Goal: Information Seeking & Learning: Learn about a topic

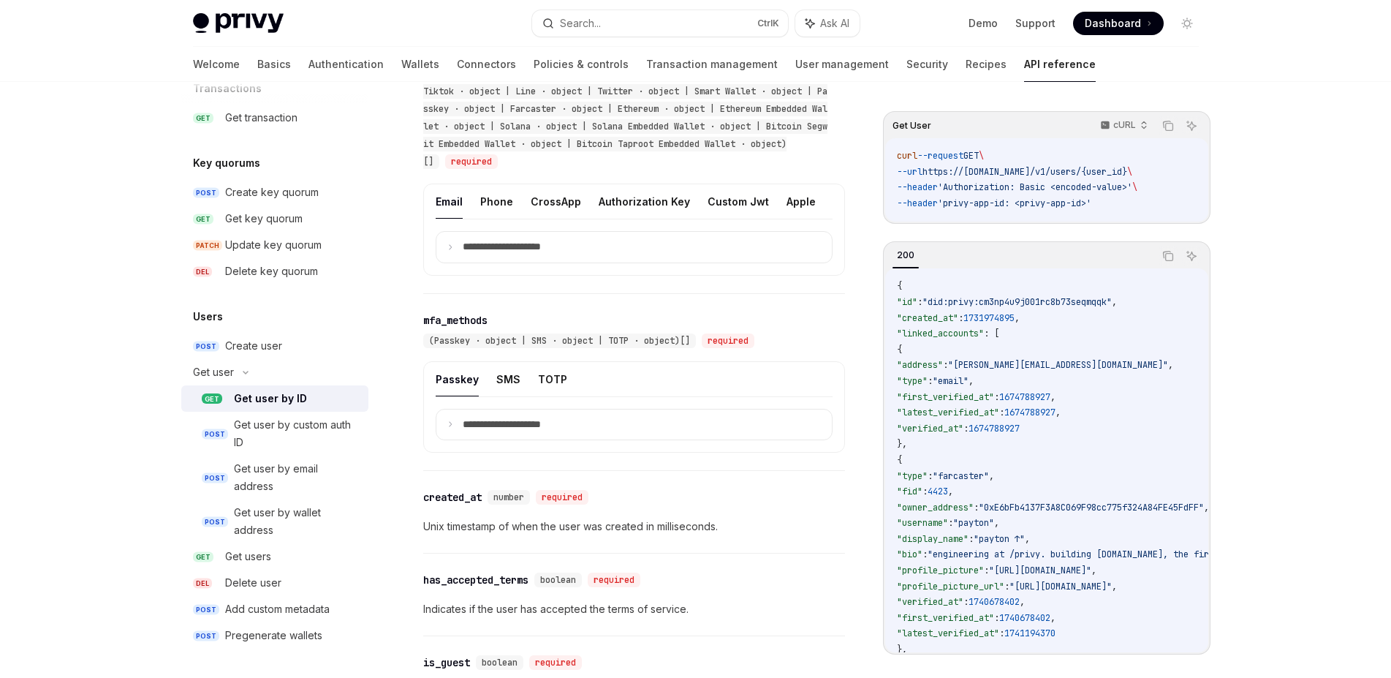
scroll to position [687, 0]
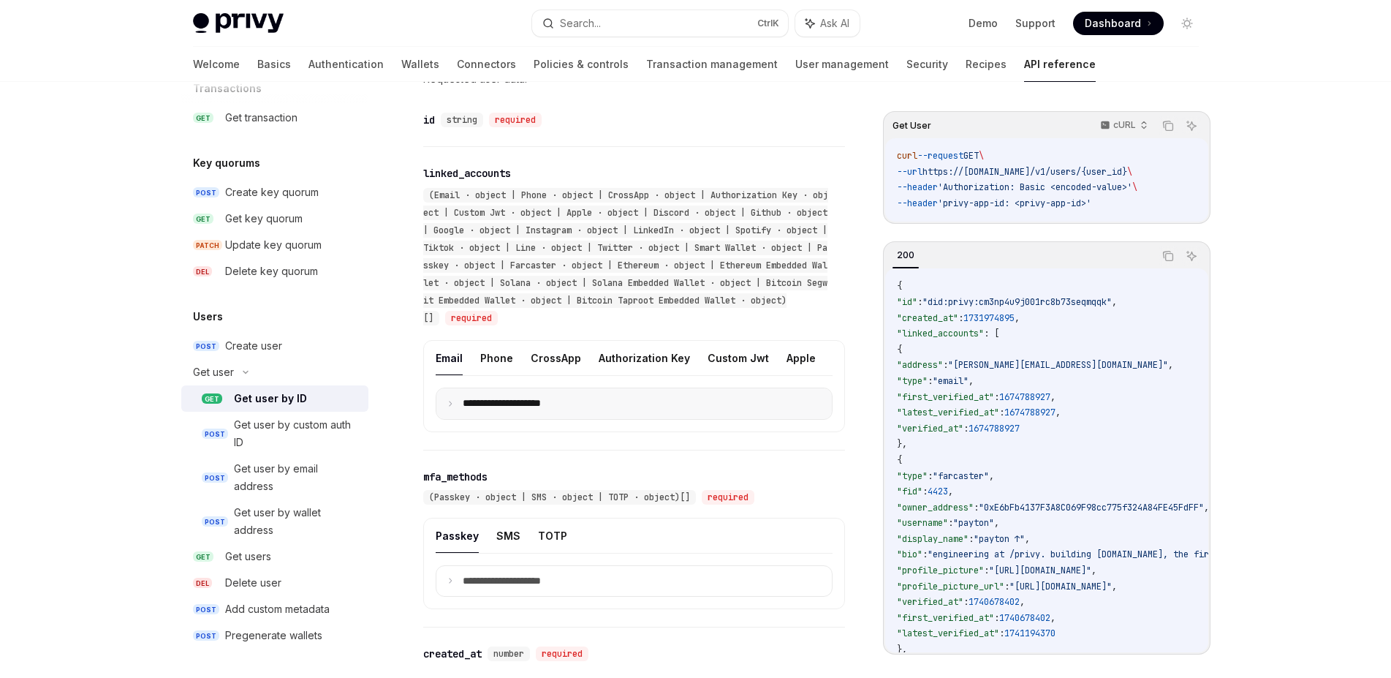
click at [446, 415] on summary "**********" at bounding box center [633, 403] width 395 height 31
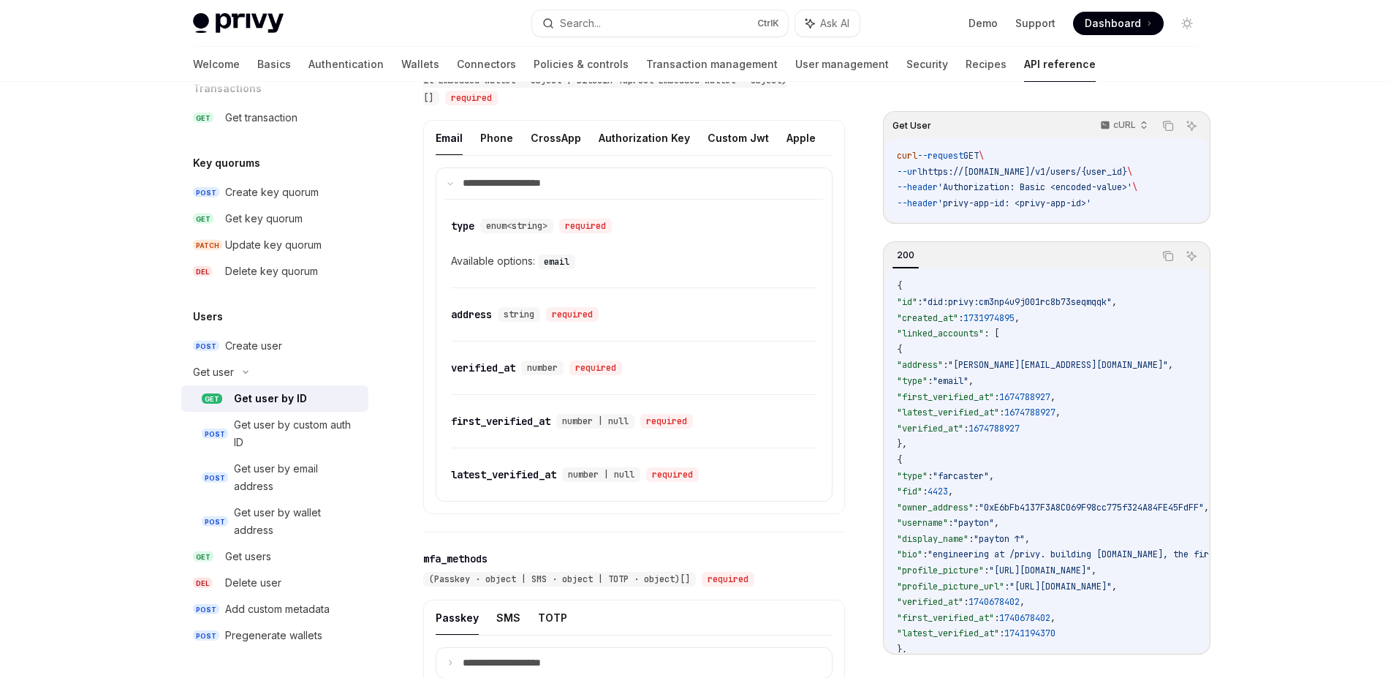
scroll to position [779, 0]
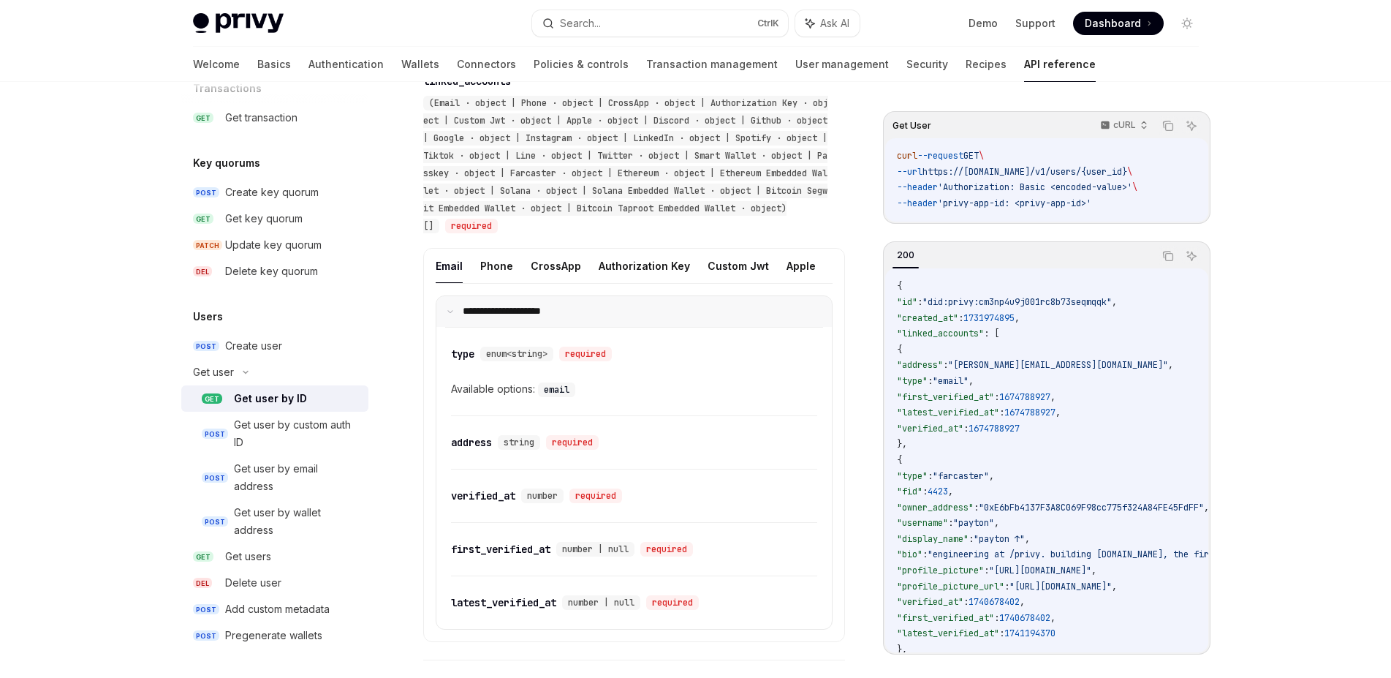
click at [452, 315] on icon at bounding box center [450, 311] width 7 height 7
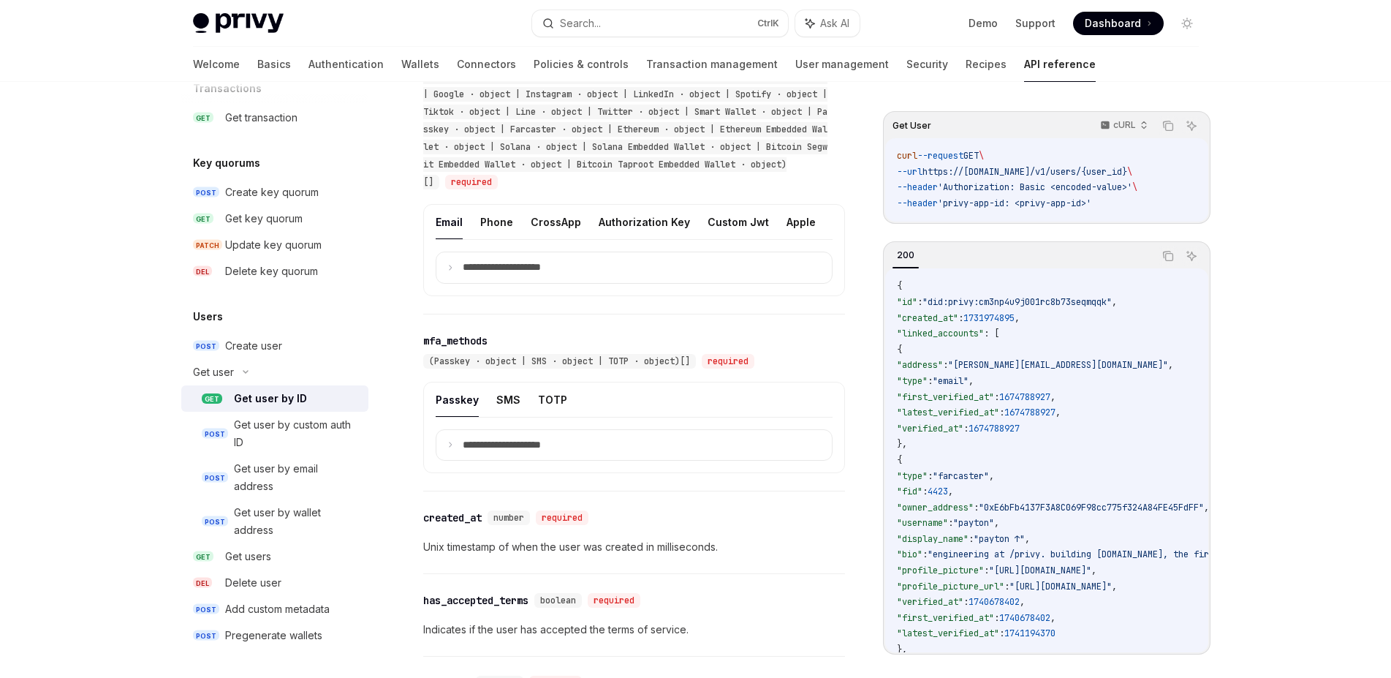
scroll to position [871, 0]
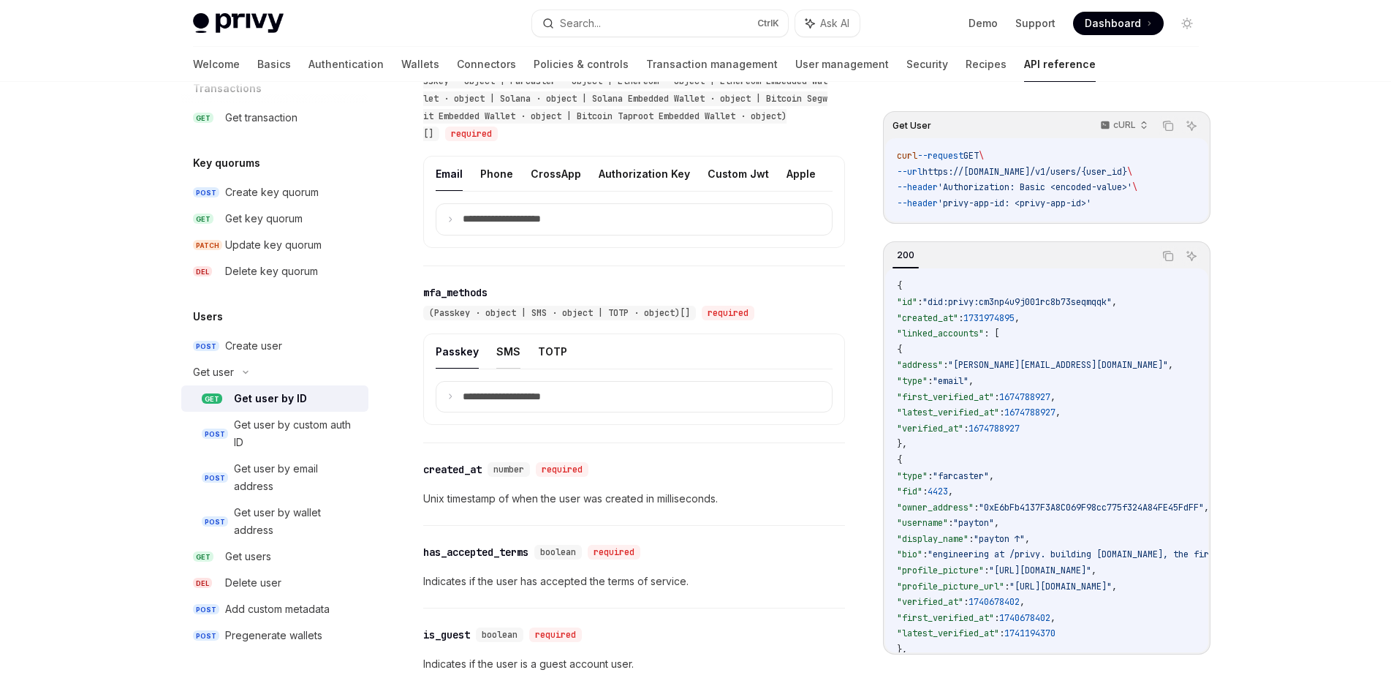
click at [506, 368] on button "SMS" at bounding box center [508, 351] width 24 height 34
click at [457, 368] on button "Passkey" at bounding box center [457, 351] width 43 height 34
click at [506, 368] on button "SMS" at bounding box center [508, 351] width 24 height 34
click at [533, 368] on ul "Passkey SMS TOTP" at bounding box center [634, 351] width 397 height 35
click at [546, 368] on button "TOTP" at bounding box center [552, 351] width 29 height 34
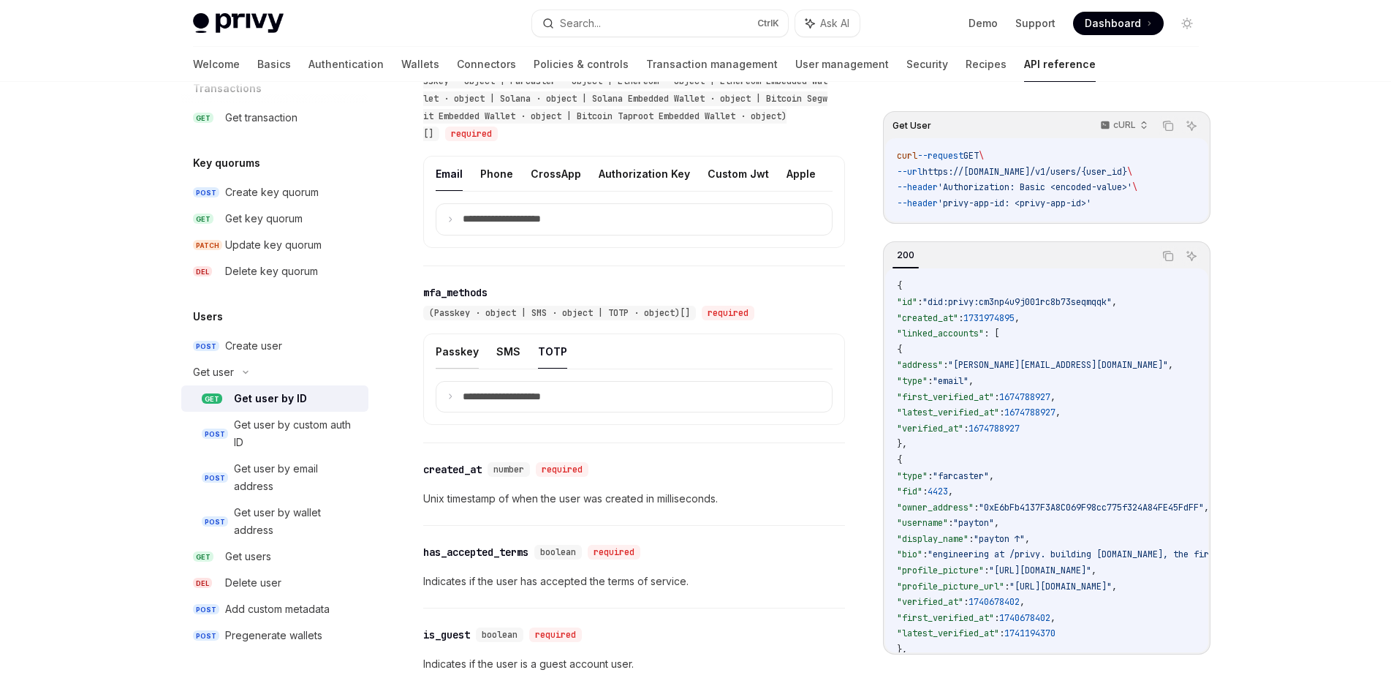
click at [460, 368] on button "Passkey" at bounding box center [457, 351] width 43 height 34
click at [454, 412] on summary "**********" at bounding box center [633, 397] width 395 height 31
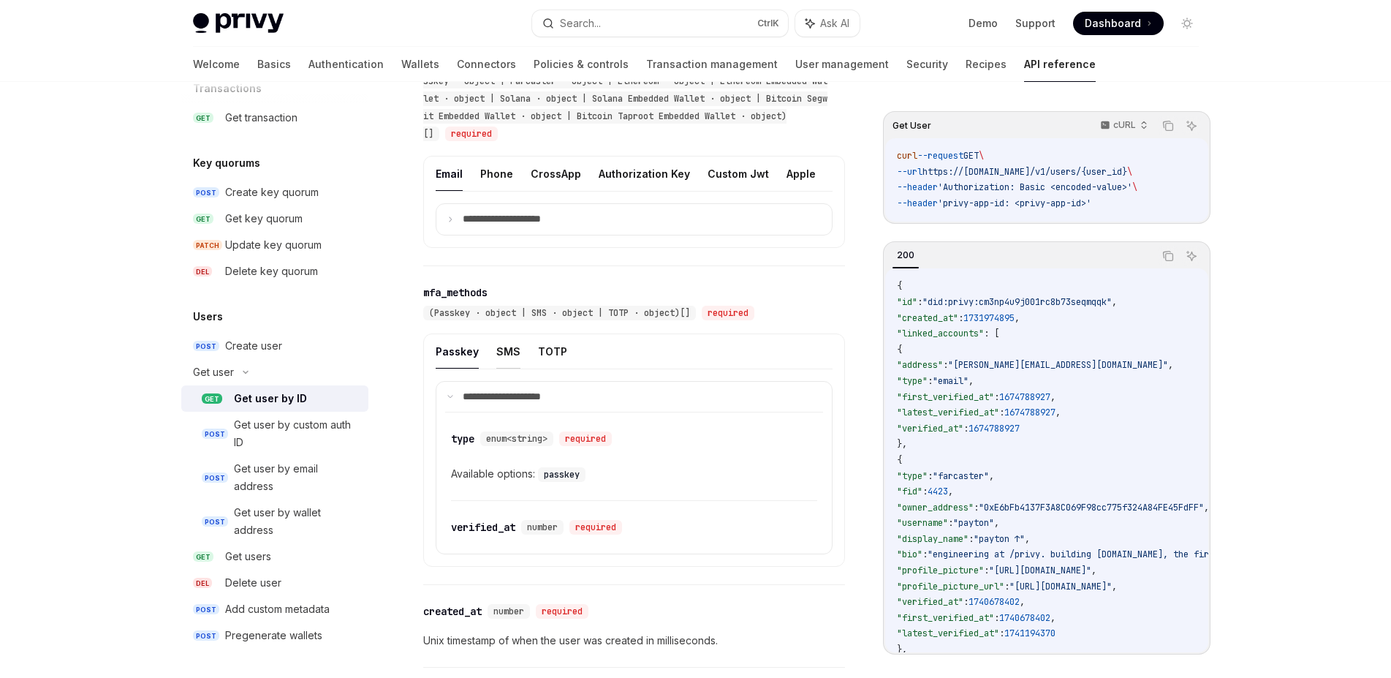
click at [507, 363] on button "SMS" at bounding box center [508, 351] width 24 height 34
click at [542, 364] on button "TOTP" at bounding box center [552, 351] width 29 height 34
click at [455, 409] on summary "**********" at bounding box center [633, 397] width 395 height 31
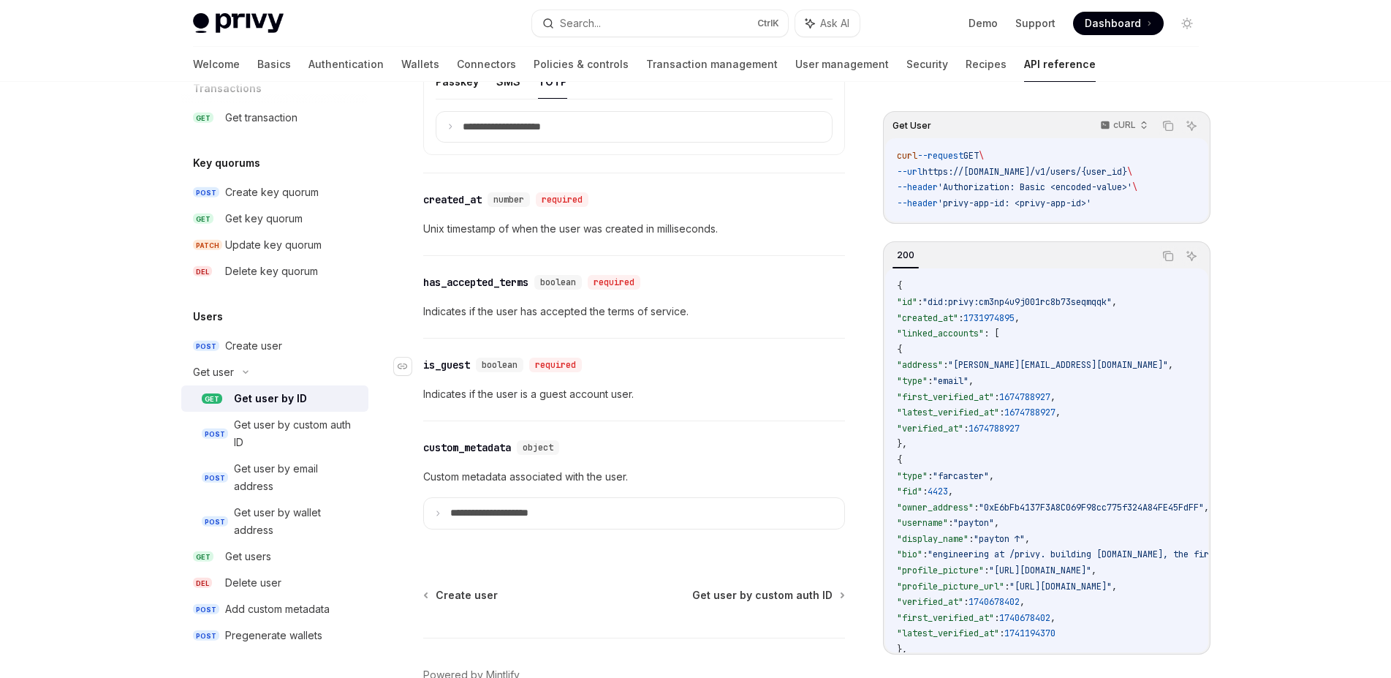
scroll to position [1147, 0]
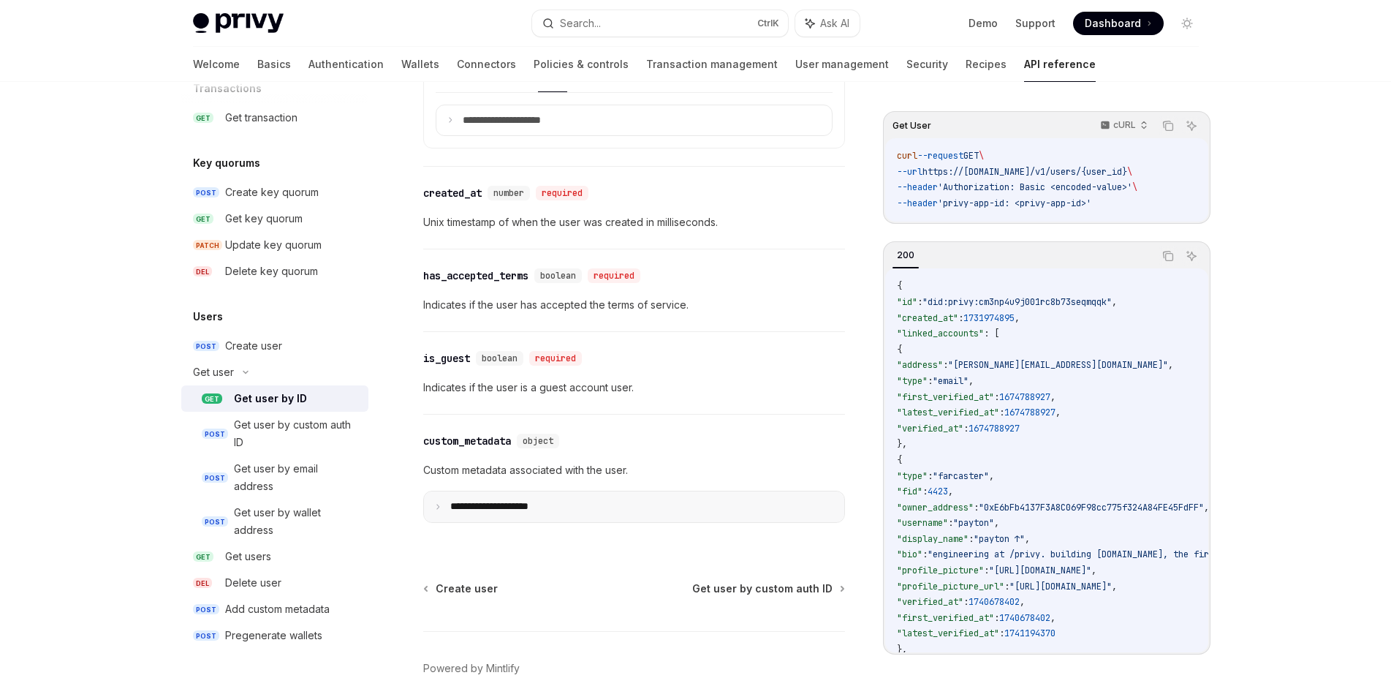
click at [558, 519] on summary "**********" at bounding box center [634, 506] width 420 height 31
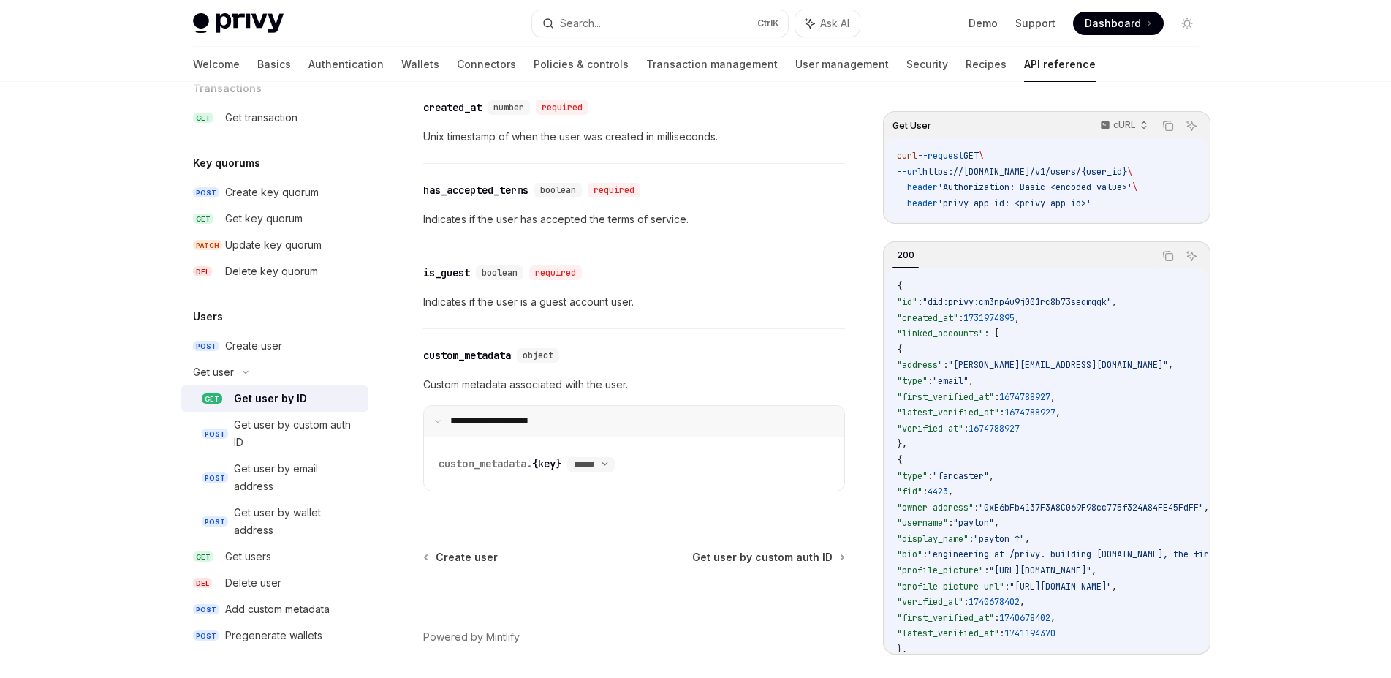
scroll to position [1293, 0]
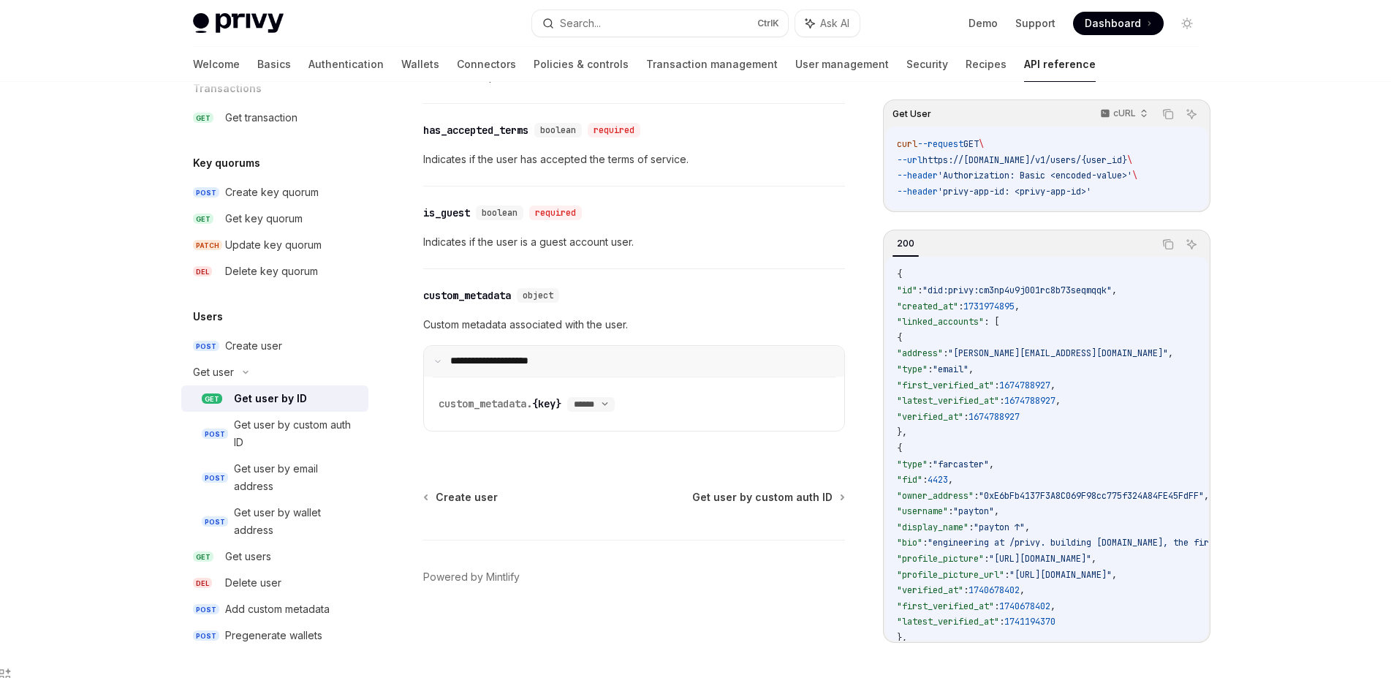
click at [464, 368] on p "**********" at bounding box center [498, 360] width 97 height 13
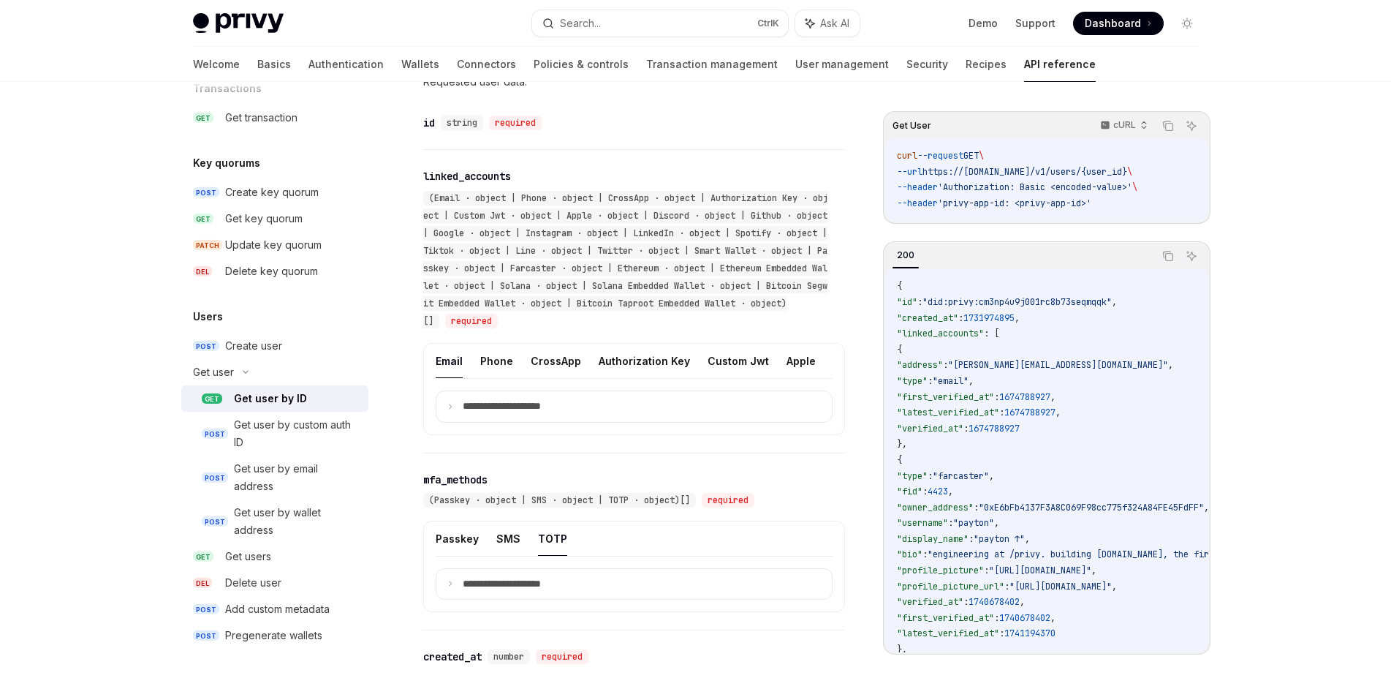
scroll to position [687, 0]
click at [538, 410] on p "**********" at bounding box center [514, 403] width 102 height 13
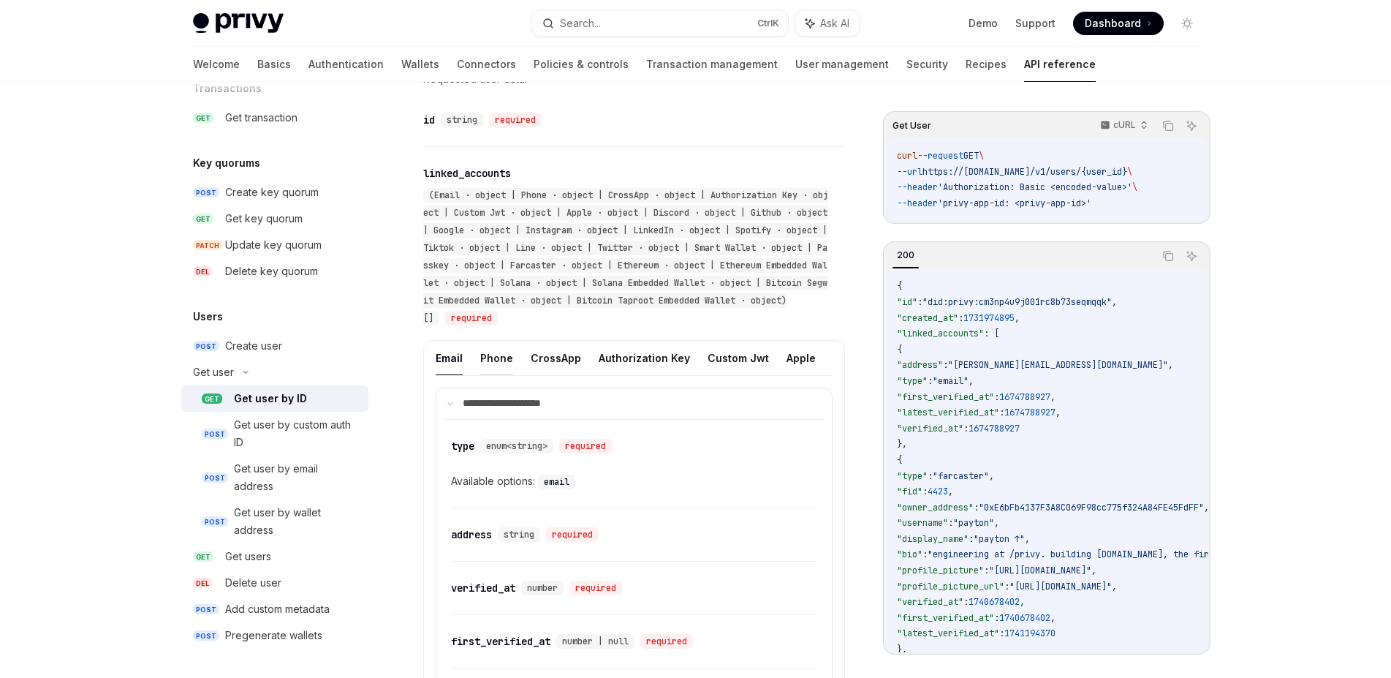
click at [492, 363] on button "Phone" at bounding box center [496, 358] width 33 height 34
click at [550, 366] on button "CrossApp" at bounding box center [556, 358] width 50 height 34
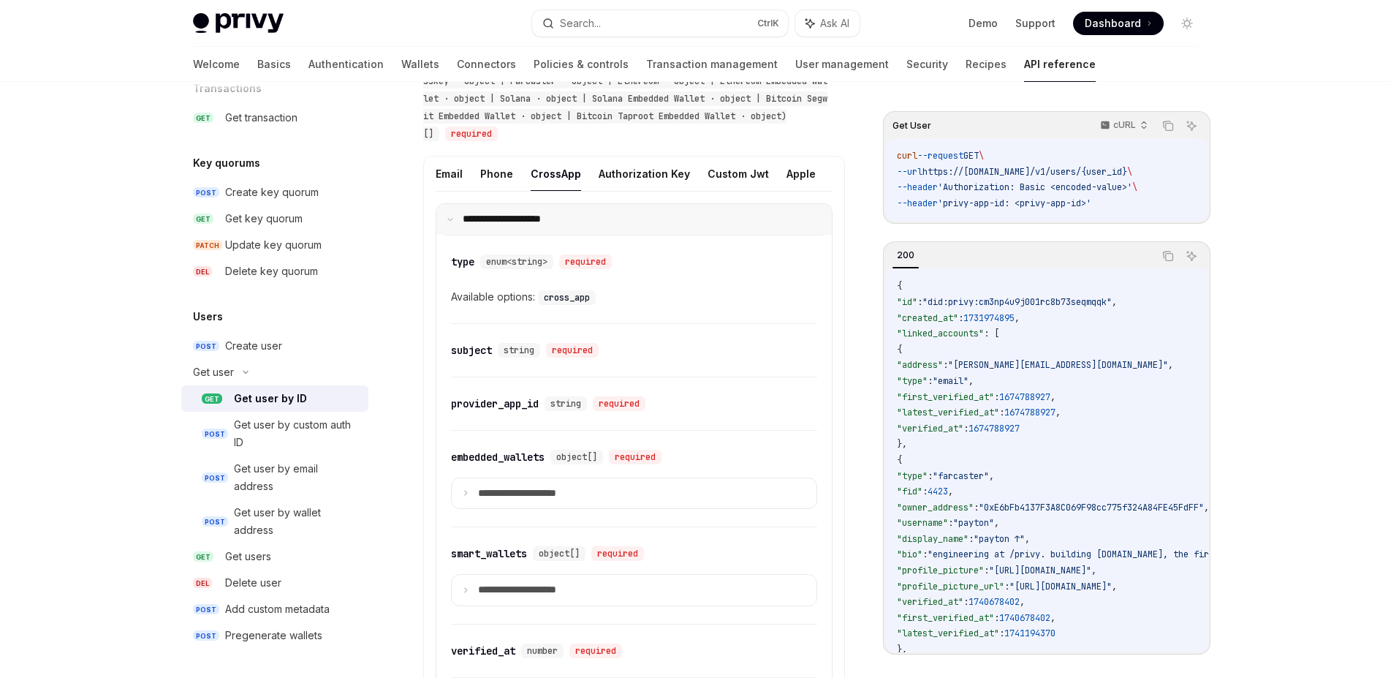
scroll to position [779, 0]
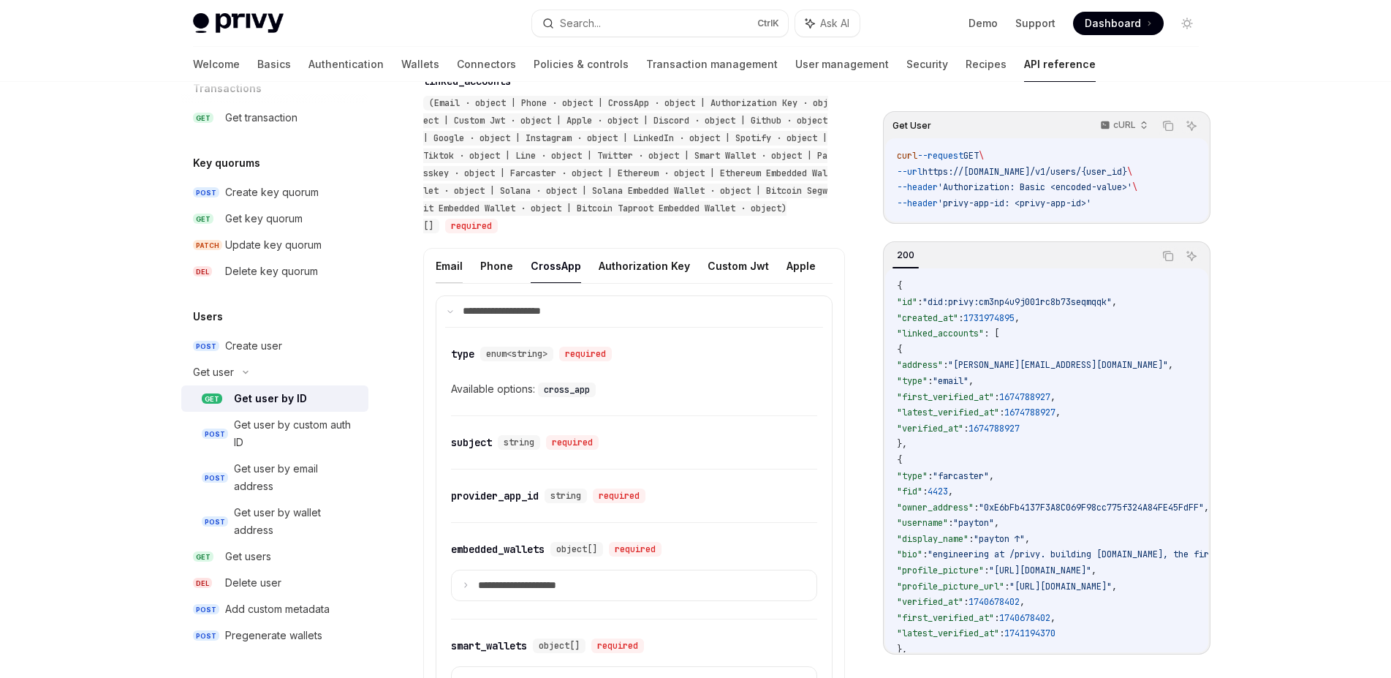
click at [449, 261] on button "Email" at bounding box center [449, 265] width 27 height 34
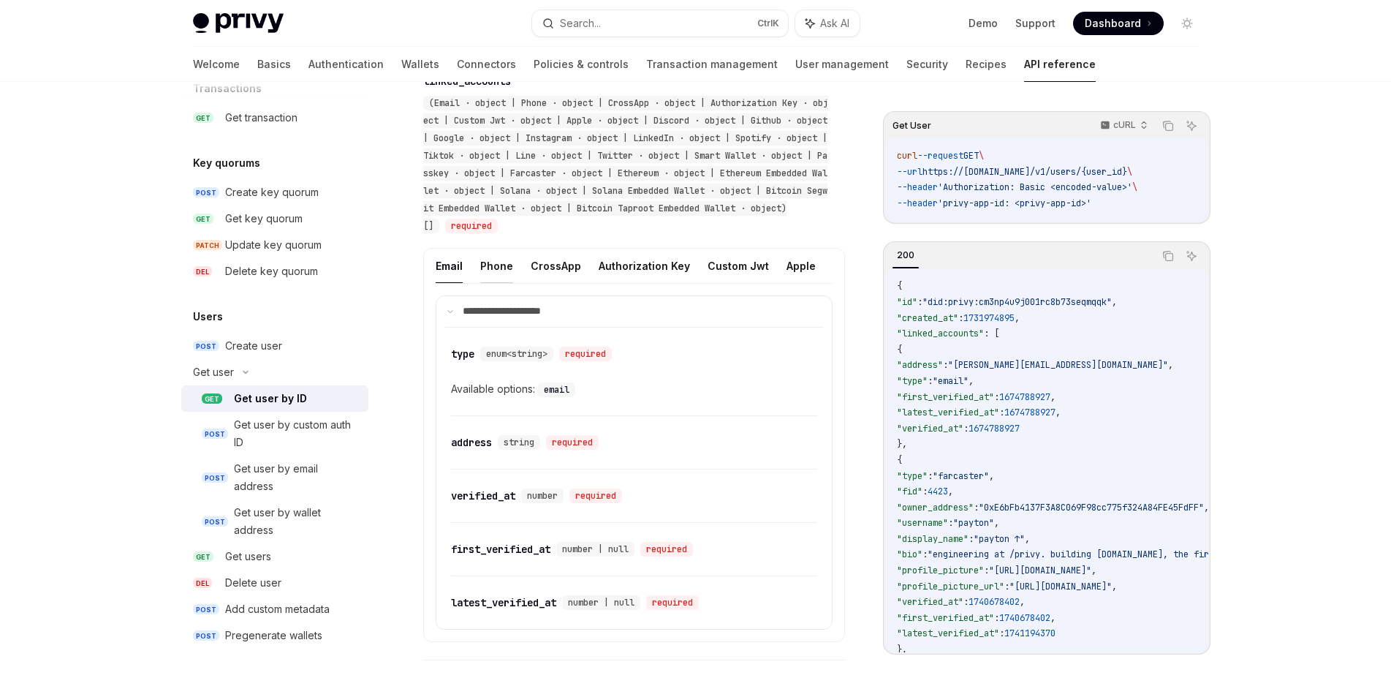
click at [498, 271] on button "Phone" at bounding box center [496, 265] width 33 height 34
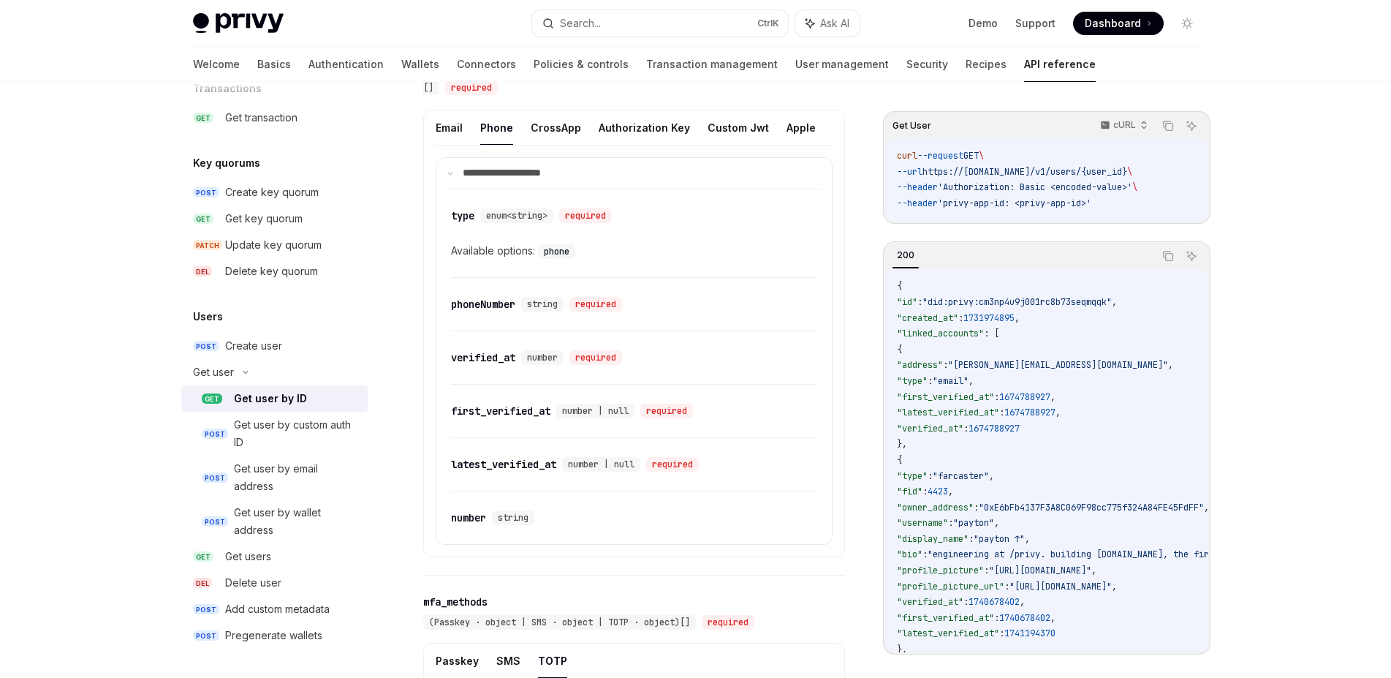
scroll to position [871, 0]
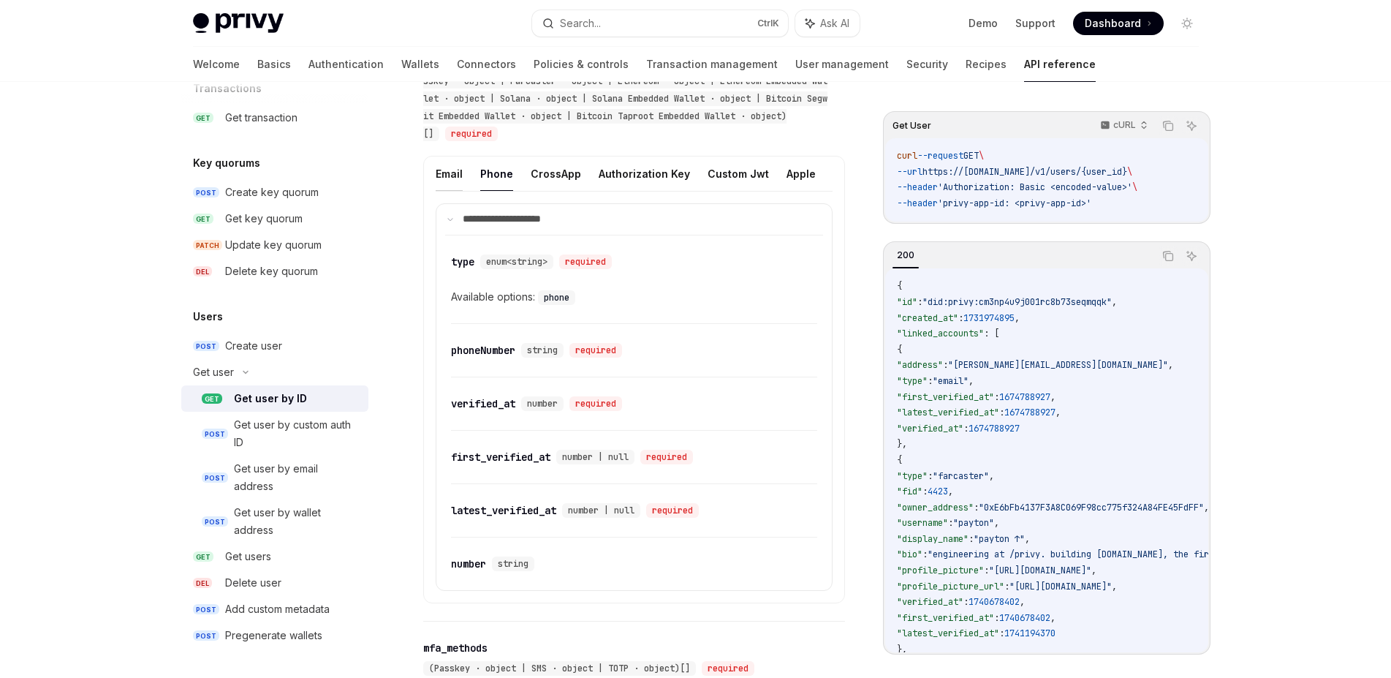
click at [456, 173] on button "Email" at bounding box center [449, 173] width 27 height 34
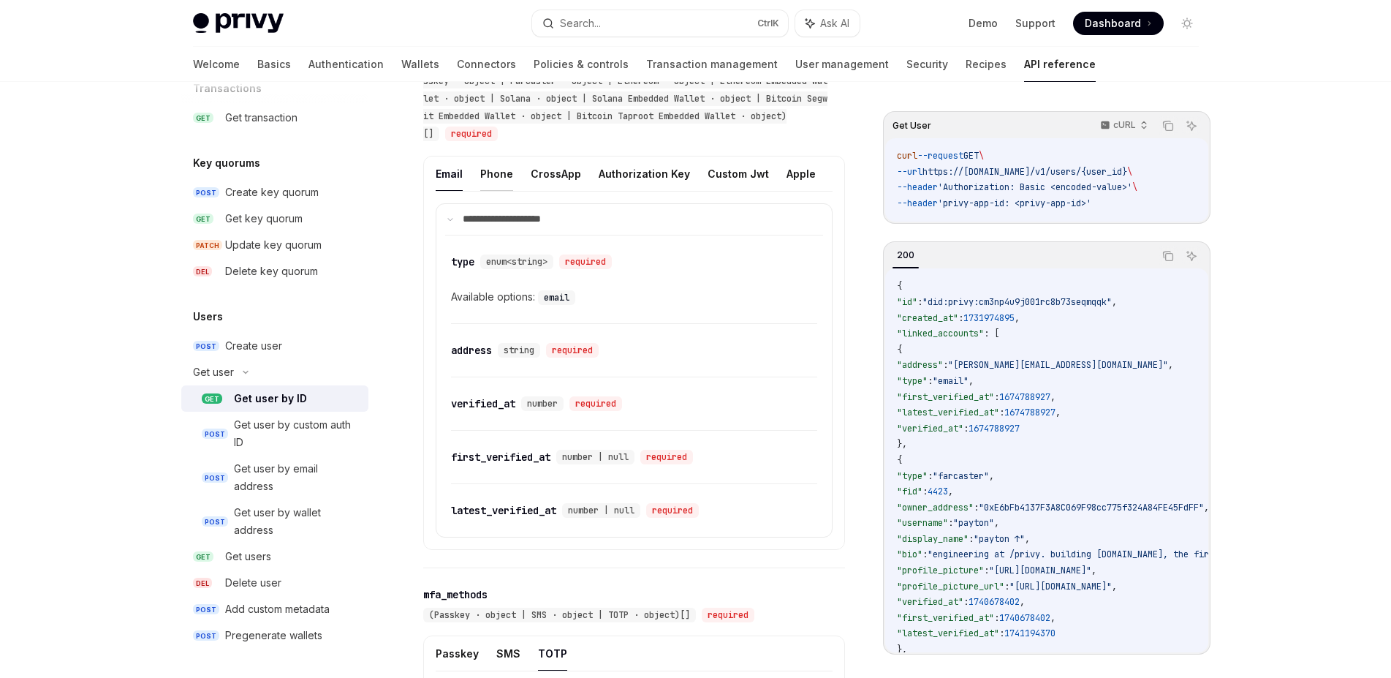
click at [504, 169] on button "Phone" at bounding box center [496, 173] width 33 height 34
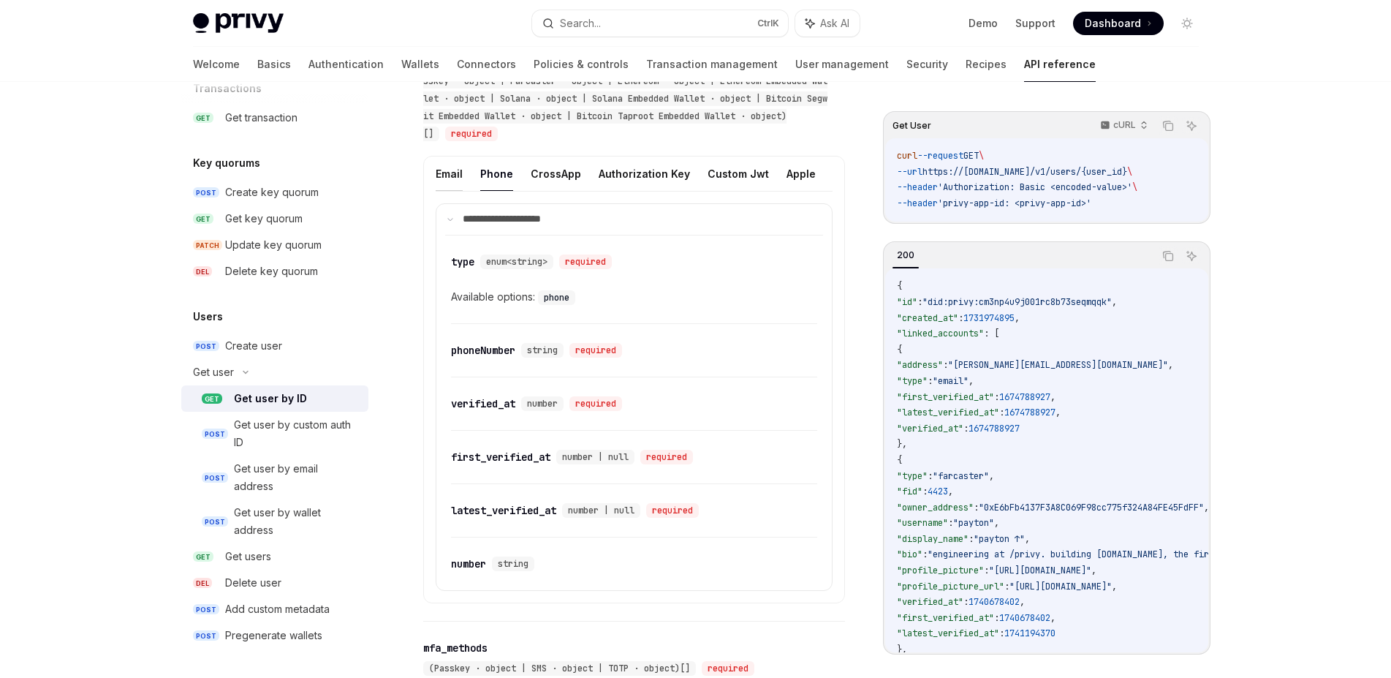
click at [448, 170] on button "Email" at bounding box center [449, 173] width 27 height 34
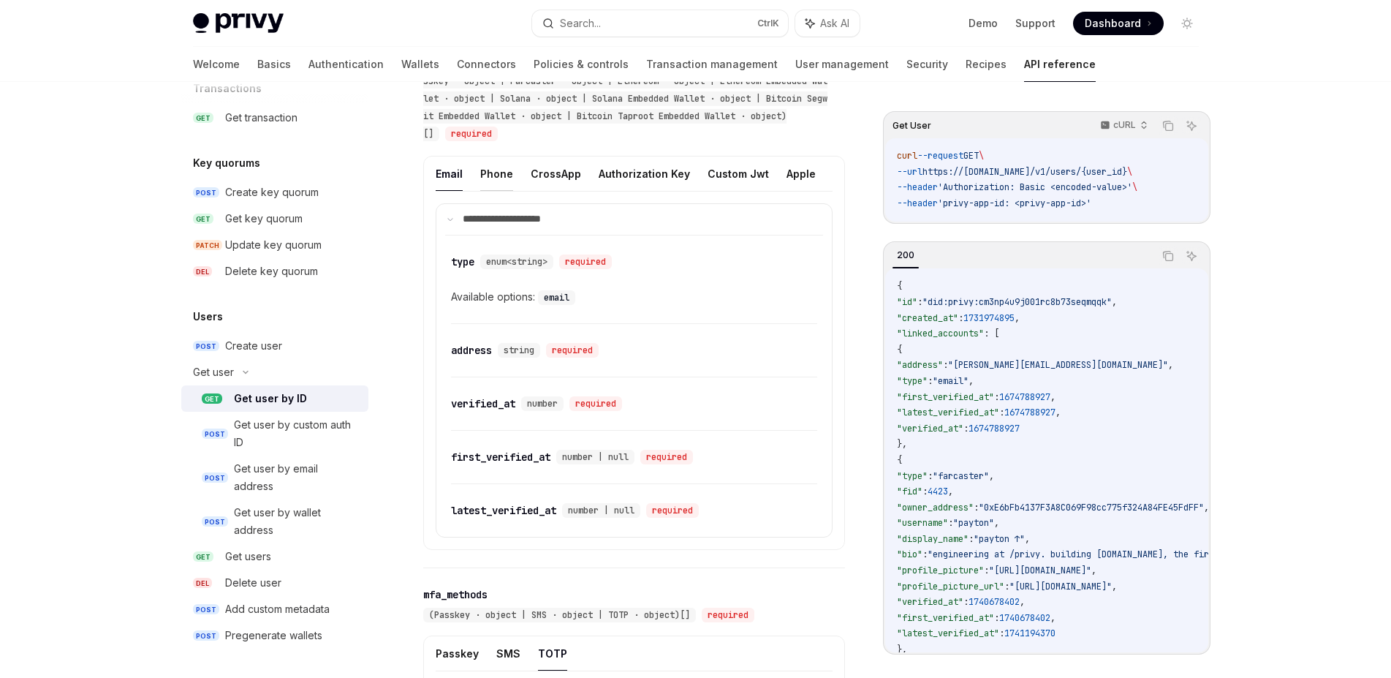
click at [485, 181] on button "Phone" at bounding box center [496, 173] width 33 height 34
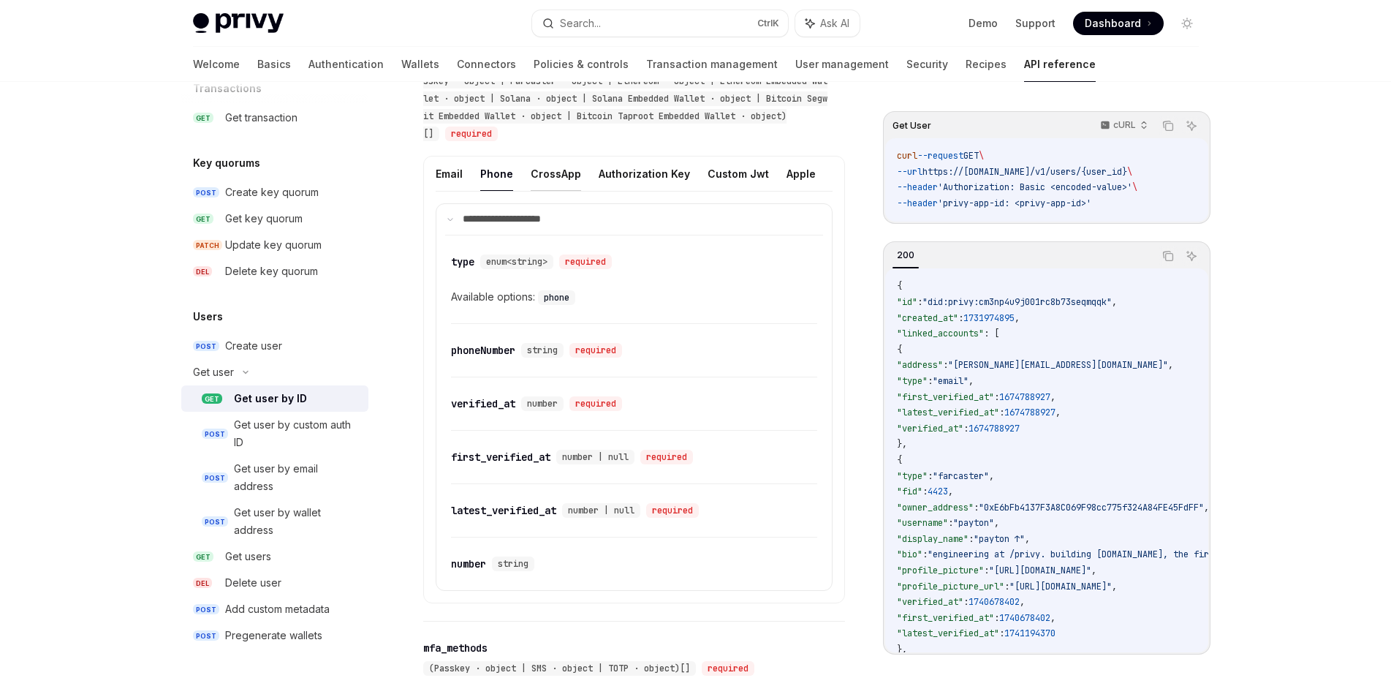
click at [552, 178] on button "CrossApp" at bounding box center [556, 173] width 50 height 34
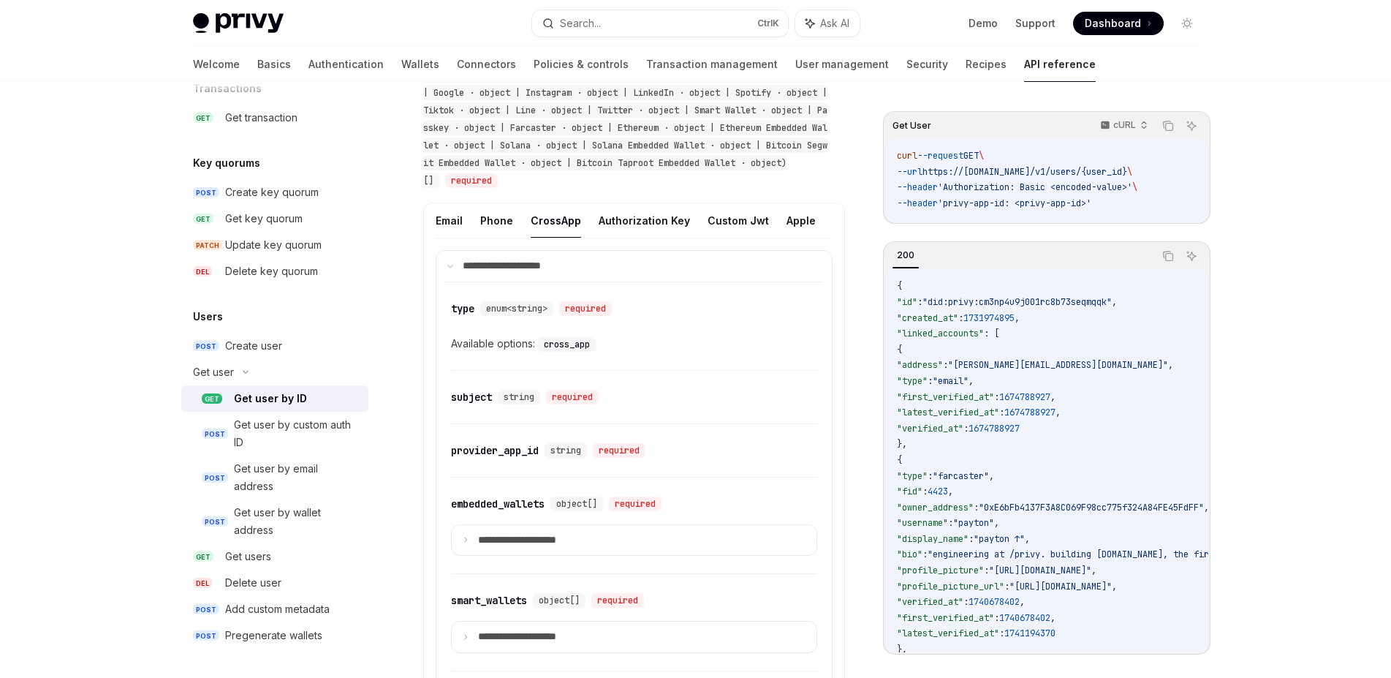
scroll to position [779, 0]
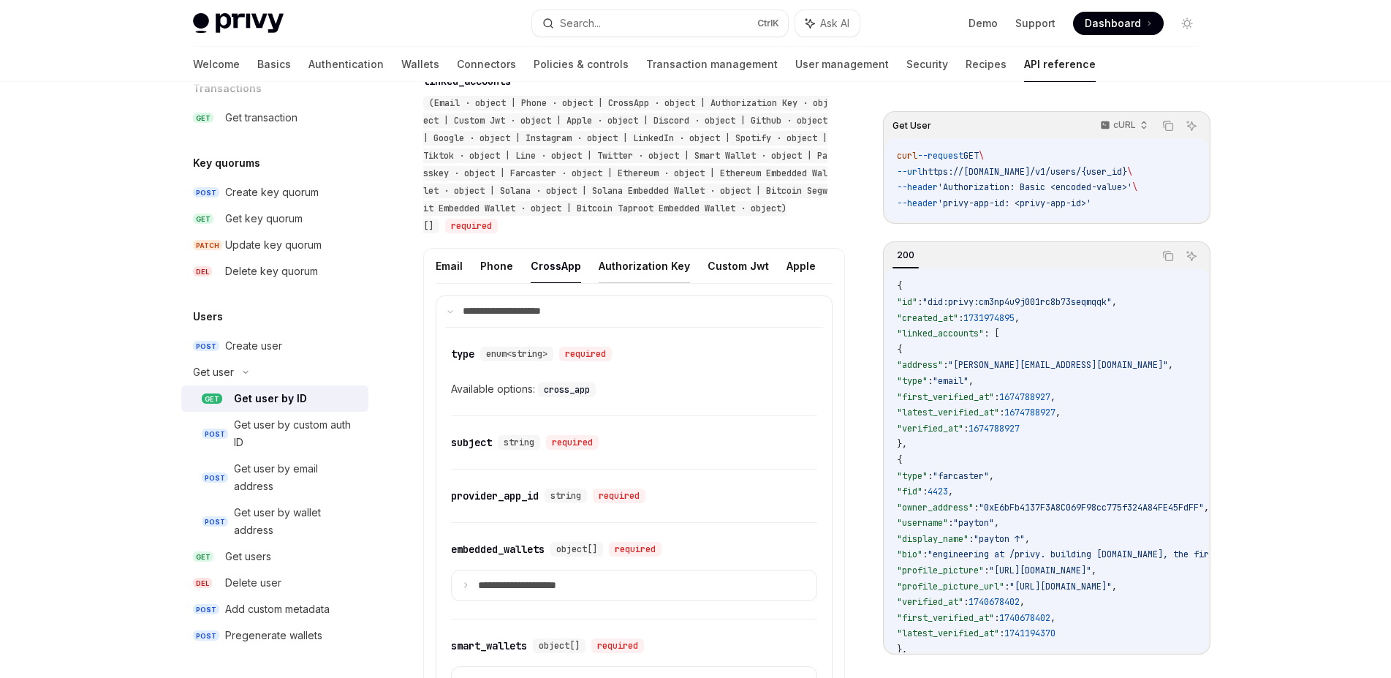
click at [650, 273] on button "Authorization Key" at bounding box center [644, 265] width 91 height 34
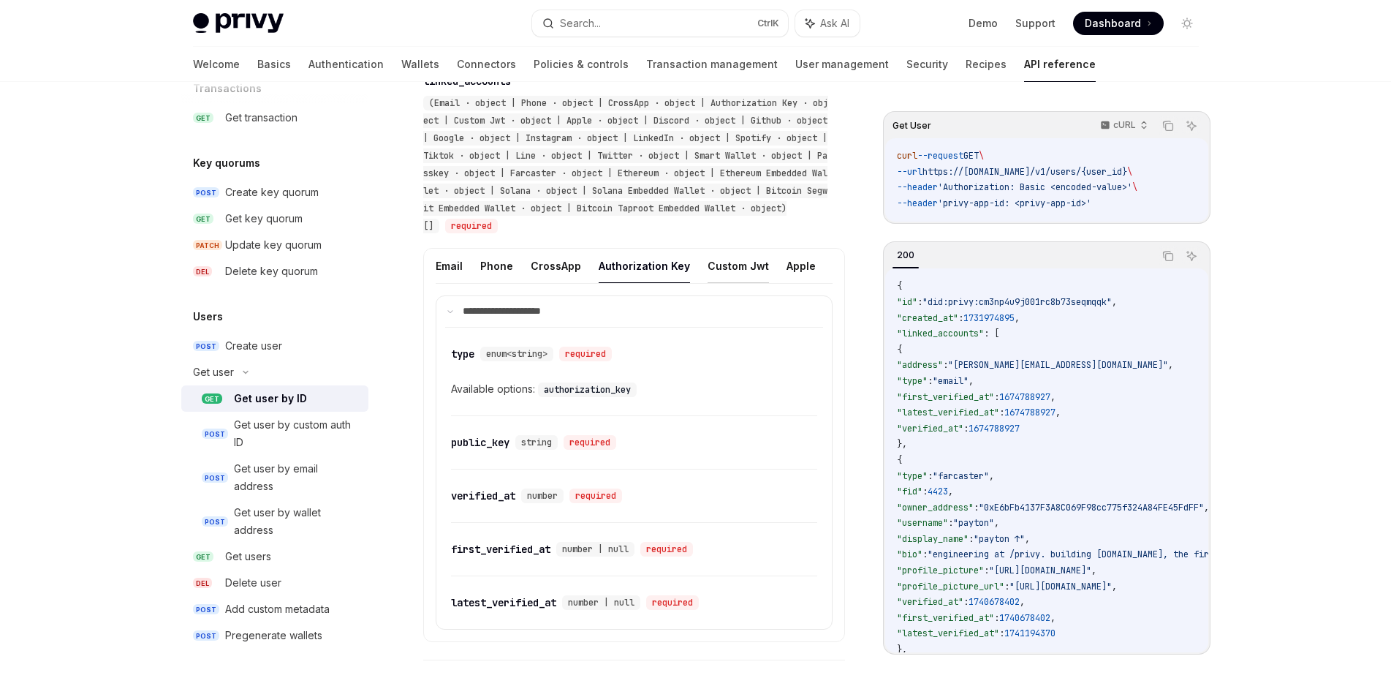
click at [707, 270] on button "Custom Jwt" at bounding box center [737, 265] width 61 height 34
click at [441, 276] on button "Email" at bounding box center [449, 265] width 27 height 34
type textarea "*"
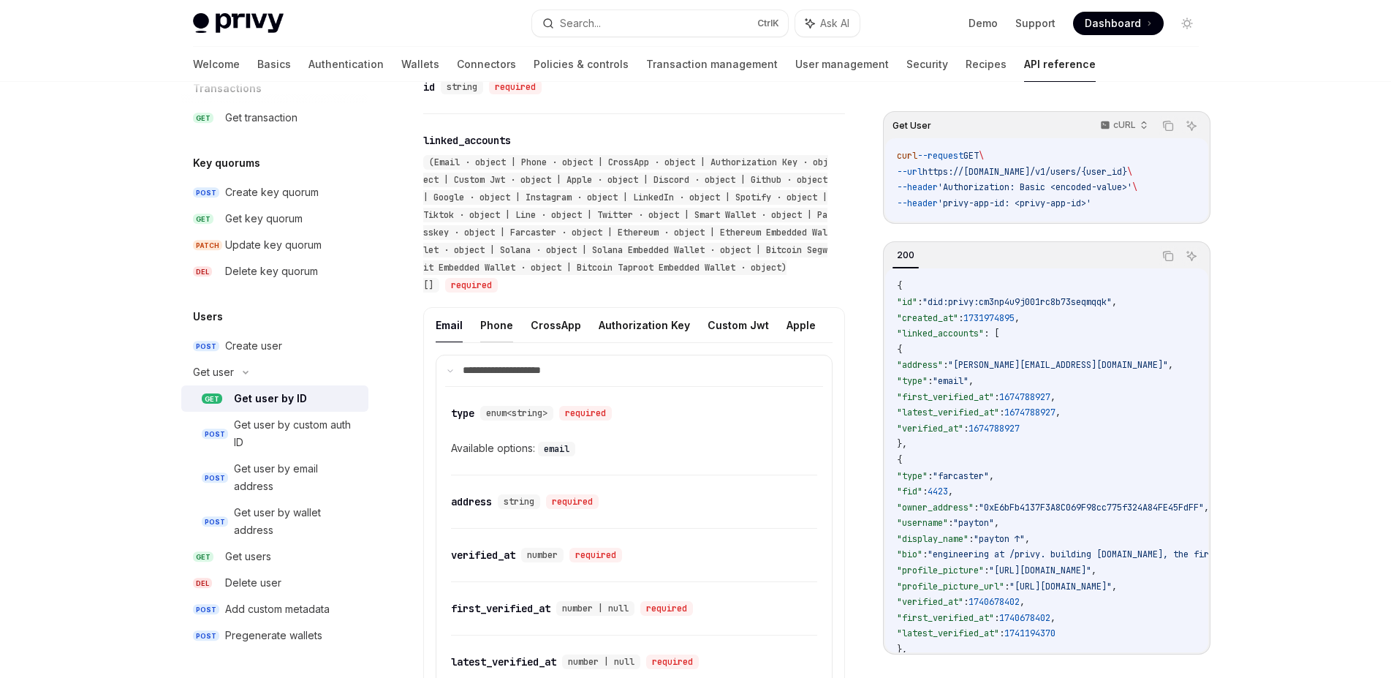
scroll to position [687, 0]
